Goal: Task Accomplishment & Management: Complete application form

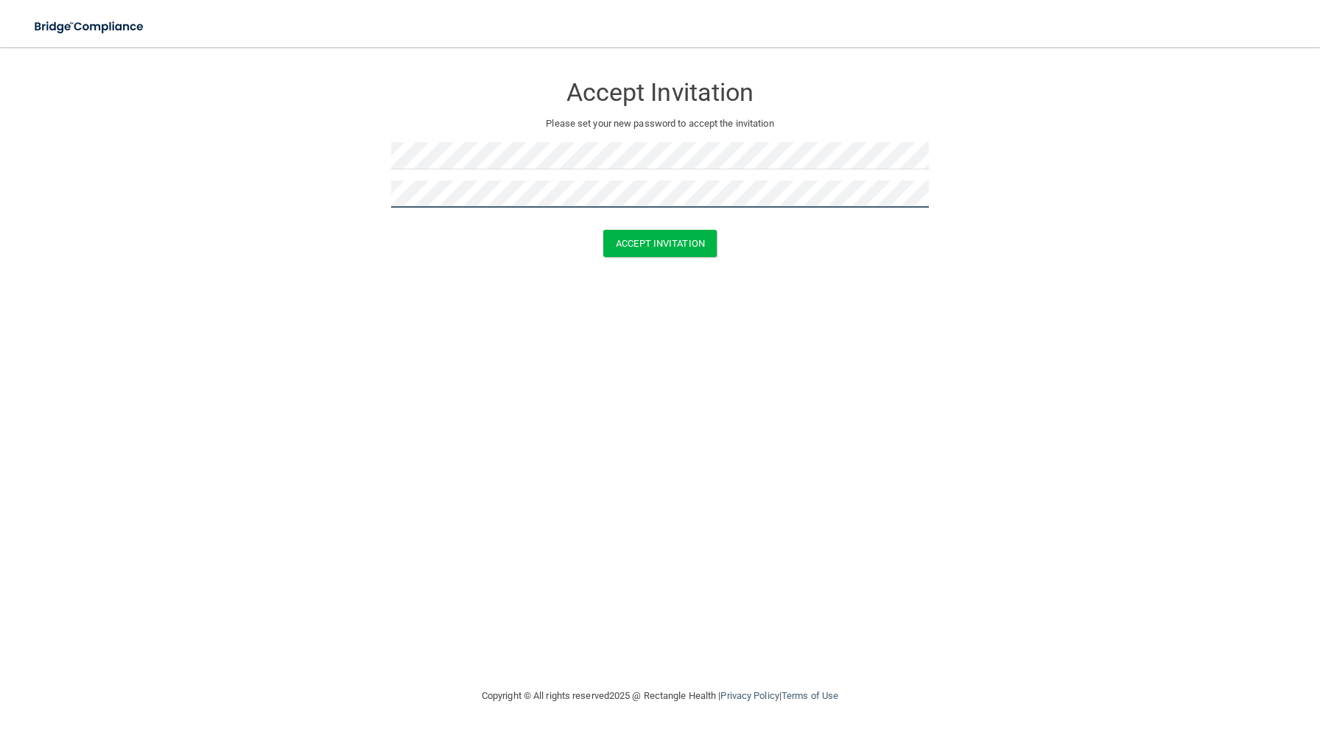
click at [603, 230] on button "Accept Invitation" at bounding box center [659, 243] width 113 height 27
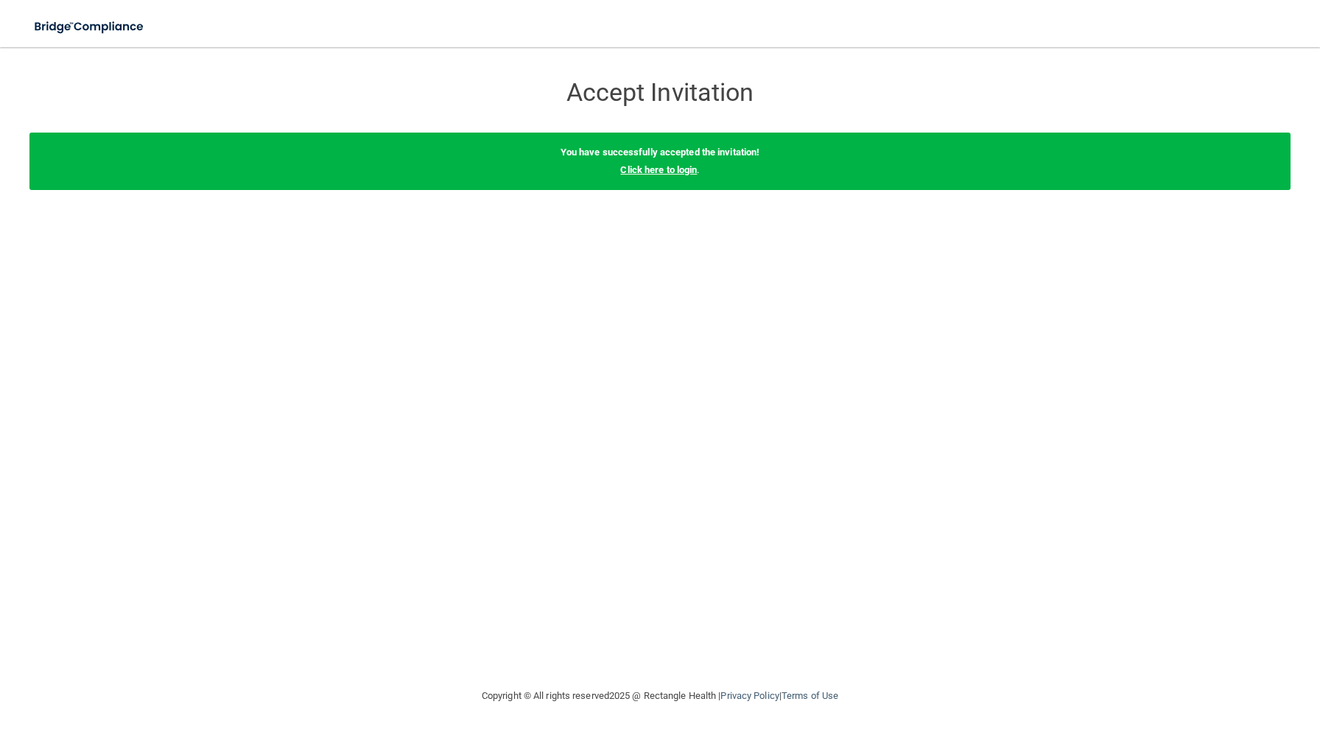
click at [669, 171] on link "Click here to login" at bounding box center [658, 169] width 77 height 11
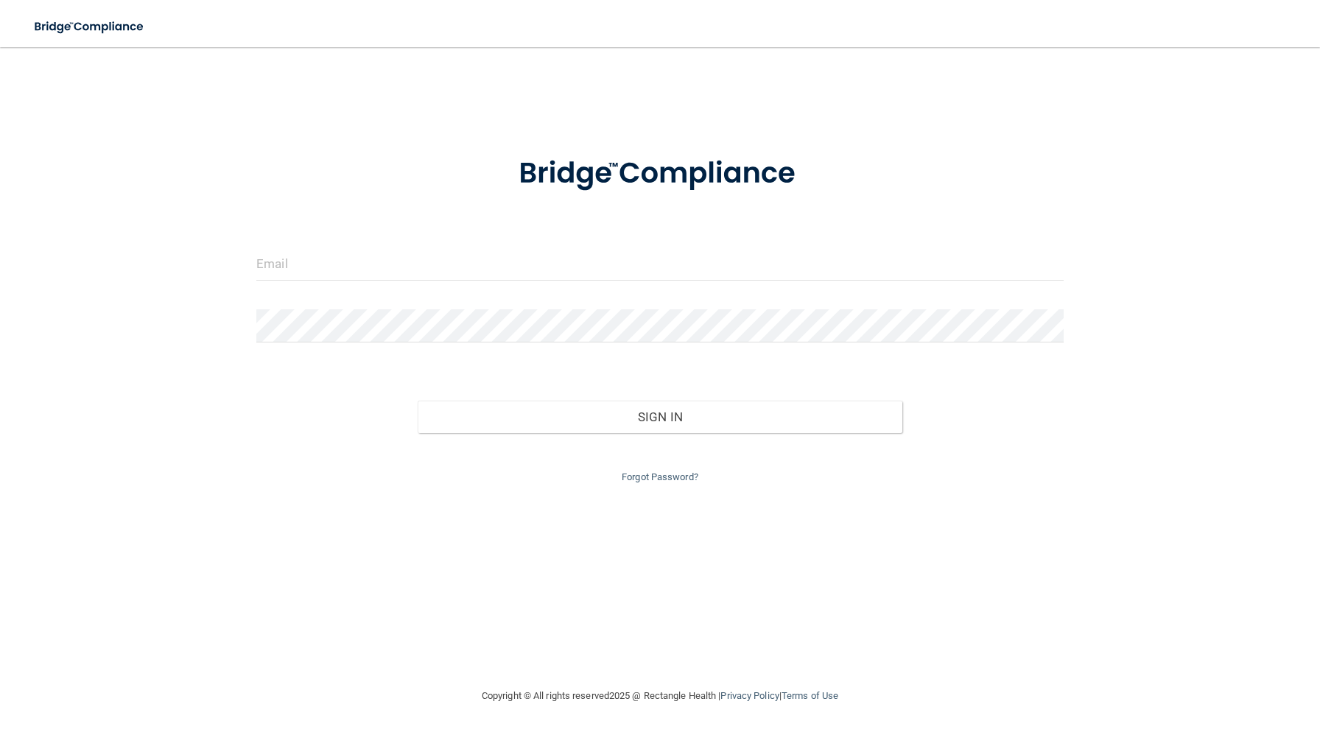
click at [442, 235] on form "Invalid email/password. You don't have permission to access that page. Sign In …" at bounding box center [659, 310] width 807 height 351
click at [425, 259] on input "email" at bounding box center [659, 263] width 807 height 33
type input "[EMAIL_ADDRESS][DOMAIN_NAME]"
click at [415, 308] on form "[EMAIL_ADDRESS][DOMAIN_NAME] Invalid email/password. You don't have permission …" at bounding box center [659, 310] width 807 height 351
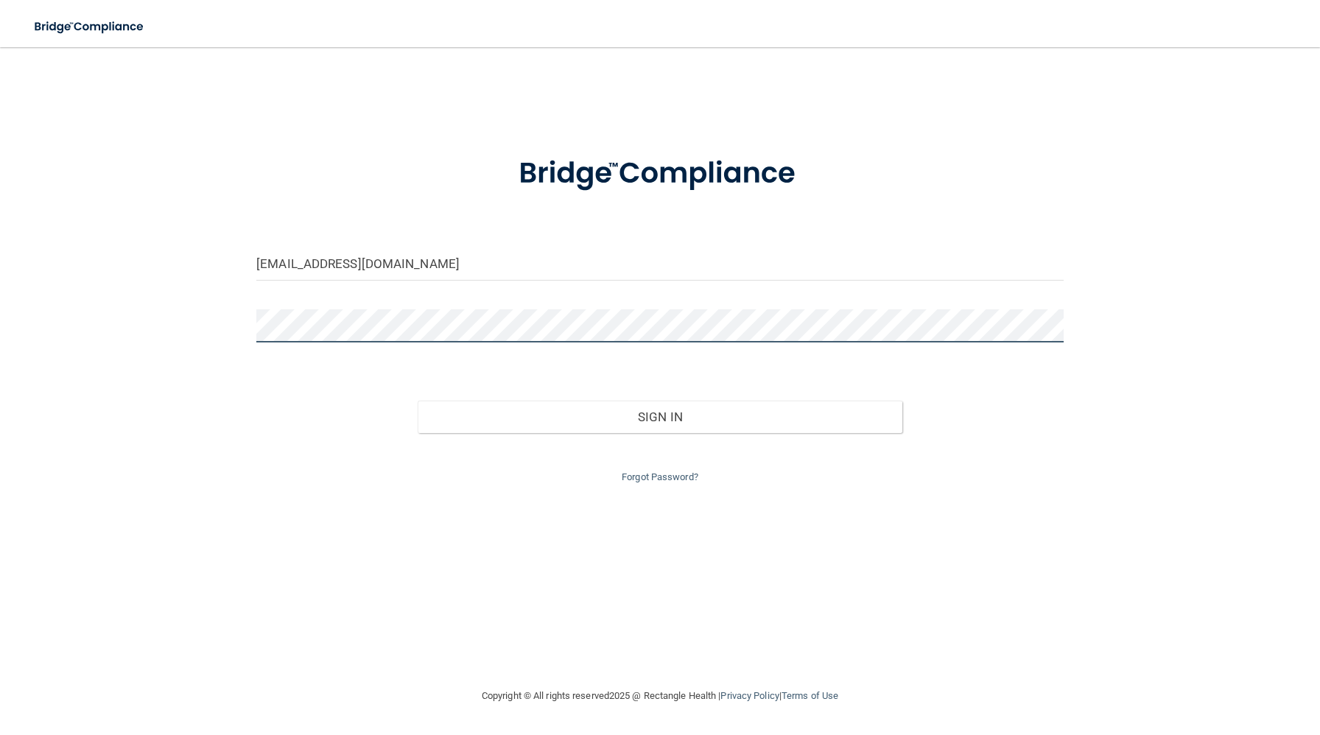
click at [418, 401] on button "Sign In" at bounding box center [660, 417] width 484 height 32
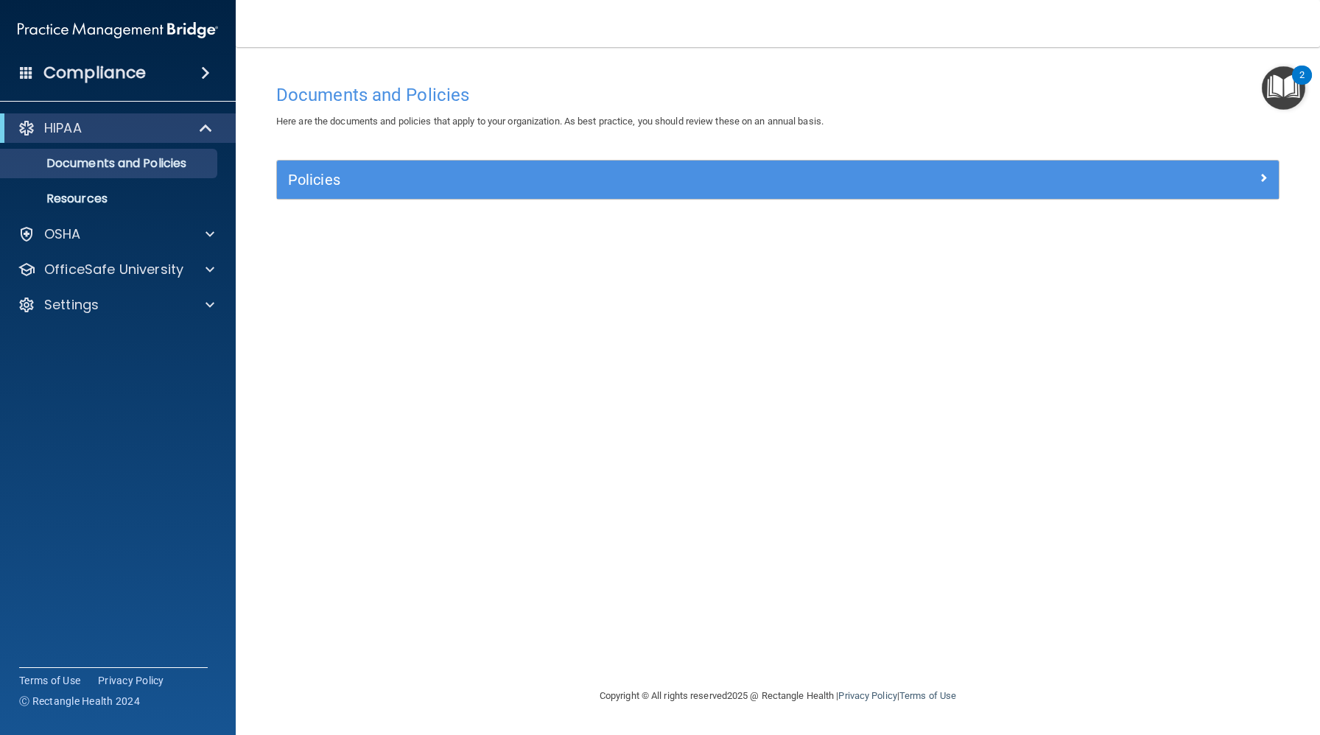
click at [1278, 96] on img "Open Resource Center, 2 new notifications" at bounding box center [1282, 87] width 43 height 43
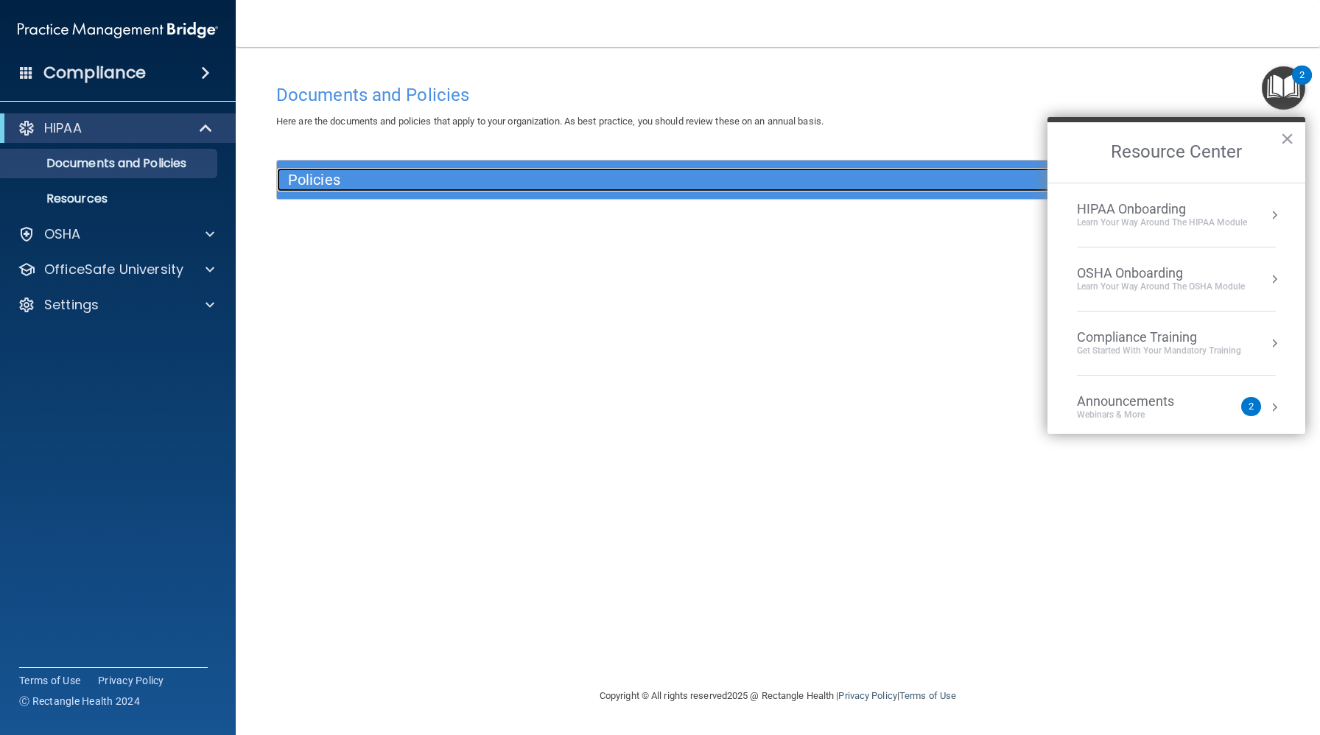
click at [934, 191] on div "Policies" at bounding box center [652, 180] width 751 height 24
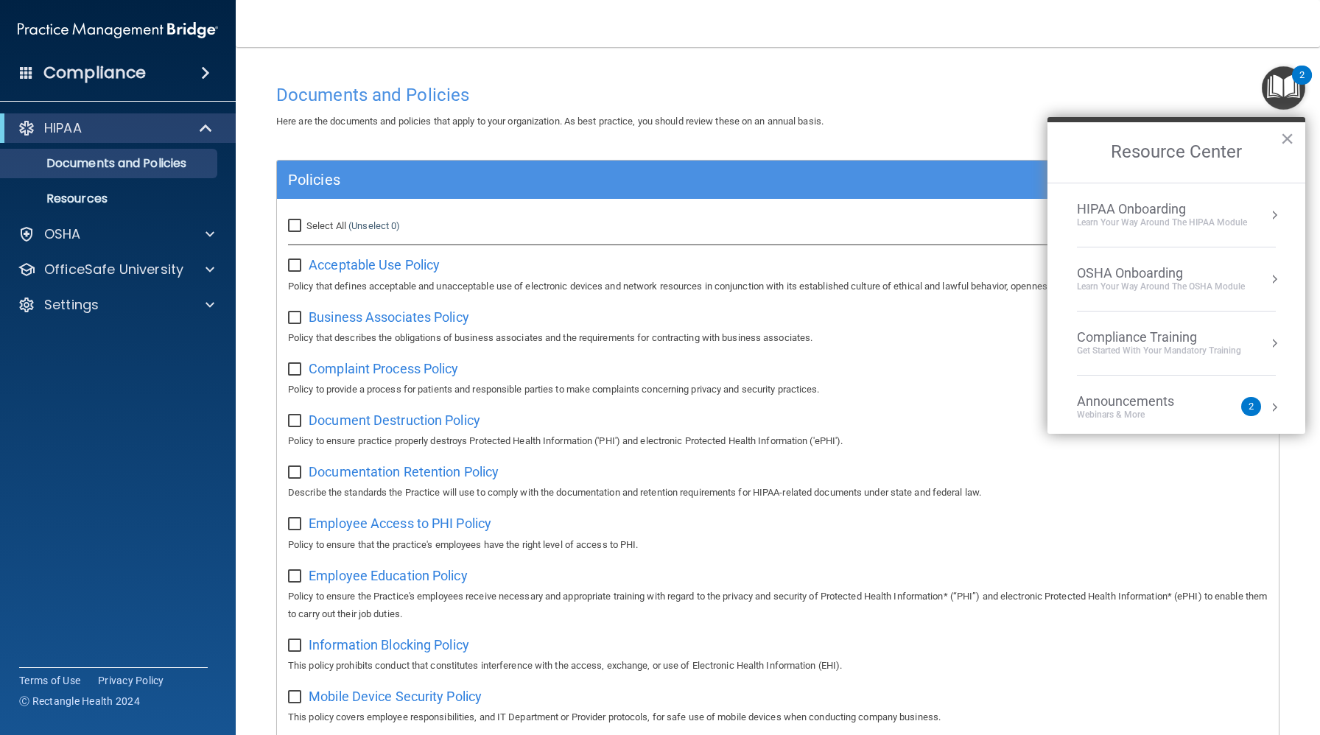
click at [1021, 91] on h4 "Documents and Policies" at bounding box center [777, 94] width 1003 height 19
click at [1295, 139] on h2 "Resource Center" at bounding box center [1176, 152] width 258 height 60
click at [1283, 138] on button "×" at bounding box center [1287, 139] width 14 height 24
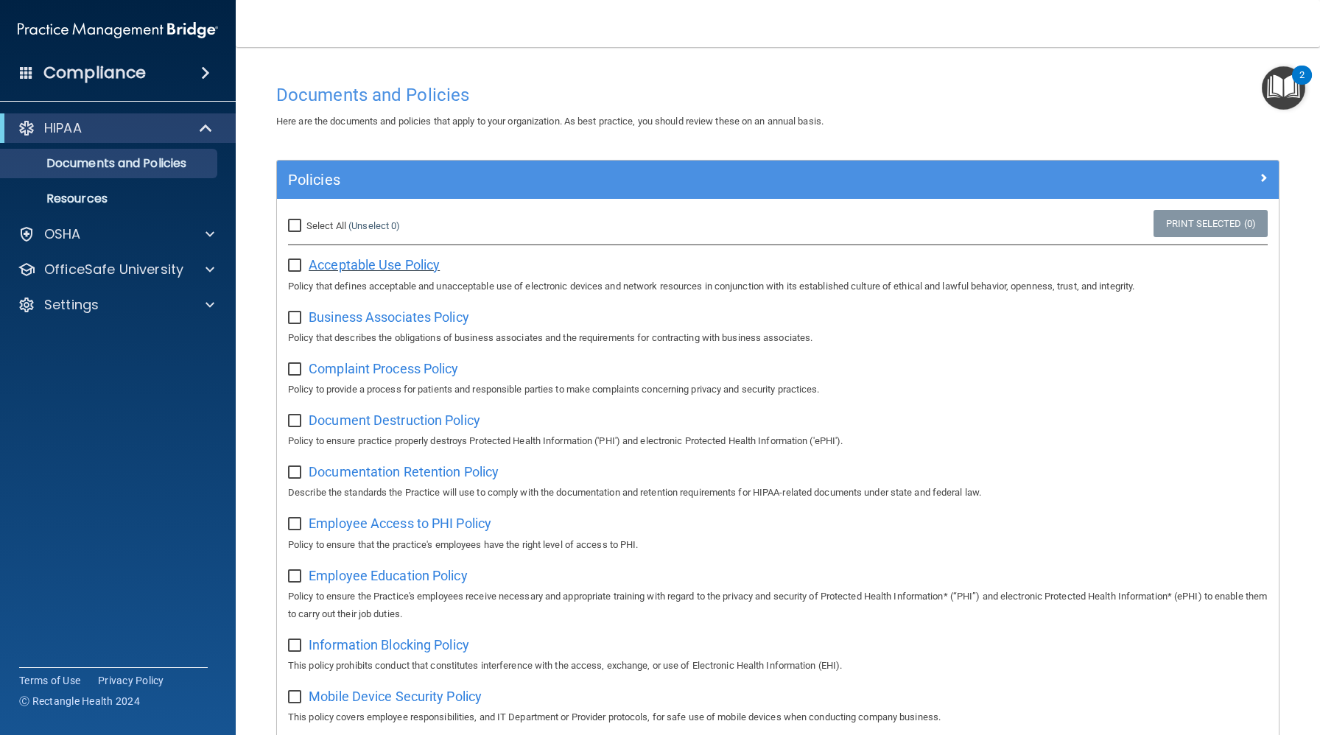
click at [371, 262] on span "Acceptable Use Policy" at bounding box center [374, 264] width 131 height 15
click at [1281, 98] on img "Open Resource Center, 2 new notifications" at bounding box center [1282, 87] width 43 height 43
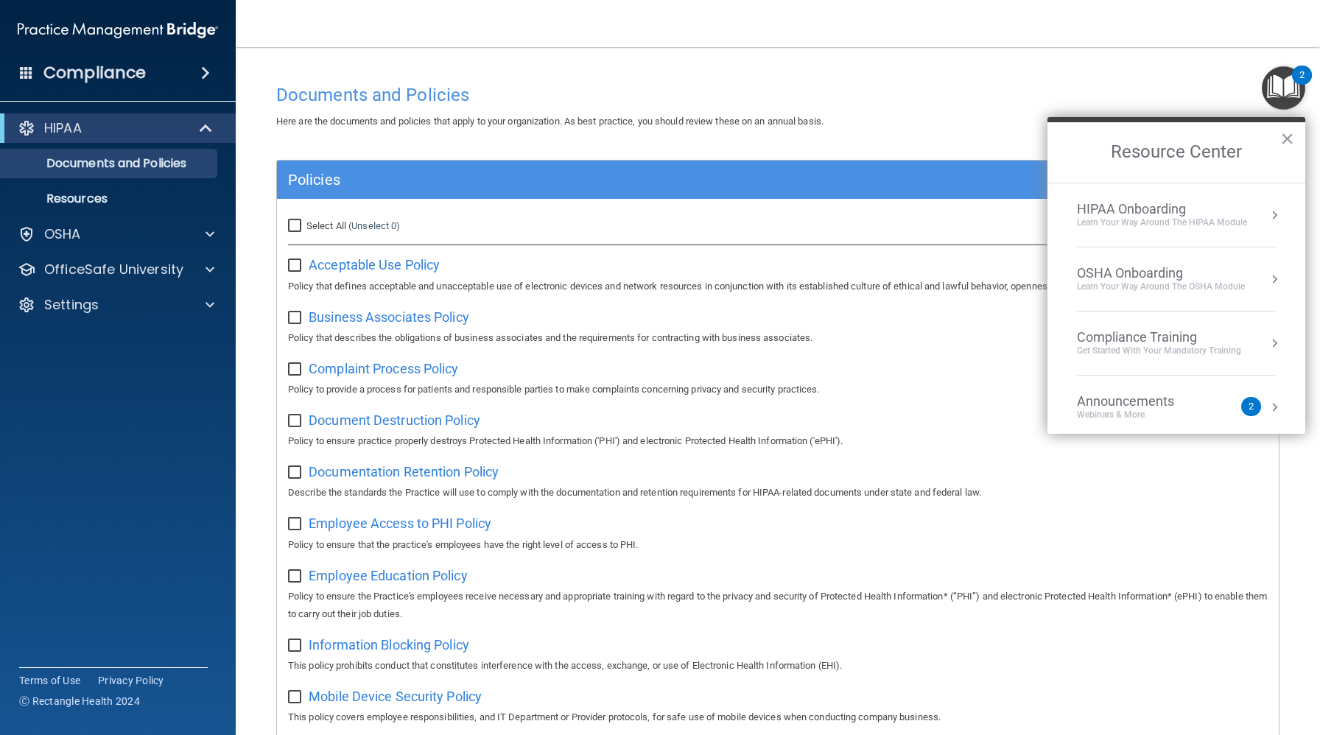
click at [1148, 209] on div "HIPAA Onboarding" at bounding box center [1162, 209] width 170 height 16
